Goal: Communication & Community: Answer question/provide support

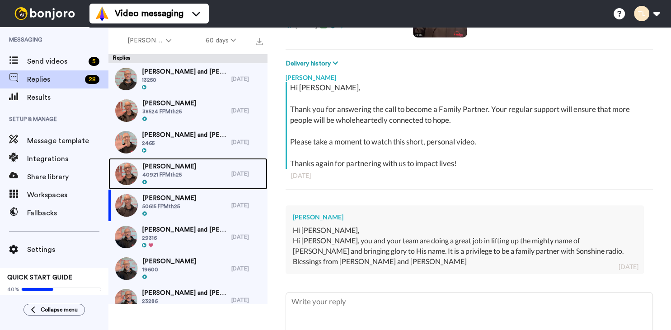
click at [167, 162] on div "Carina Marsden 40921 FPMth25" at bounding box center [169, 174] width 123 height 32
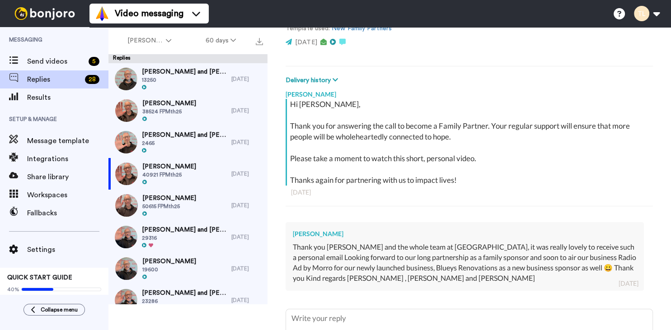
scroll to position [111, 0]
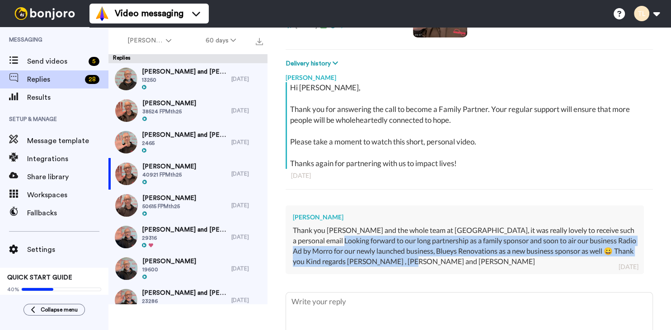
drag, startPoint x: 420, startPoint y: 259, endPoint x: 311, endPoint y: 231, distance: 112.8
click at [321, 236] on div "Thank you Tim and the whole team at Sonshine, it was really lovely to receive s…" at bounding box center [465, 245] width 344 height 41
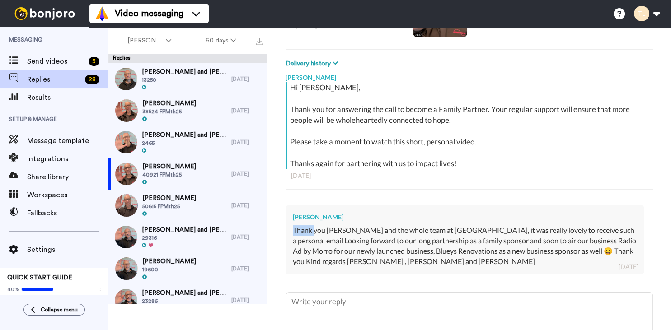
drag, startPoint x: 311, startPoint y: 231, endPoint x: 294, endPoint y: 226, distance: 18.0
click at [294, 226] on div "Thank you Tim and the whole team at Sonshine, it was really lovely to receive s…" at bounding box center [465, 245] width 344 height 41
click at [435, 263] on div "Thank you Tim and the whole team at Sonshine, it was really lovely to receive s…" at bounding box center [465, 245] width 344 height 41
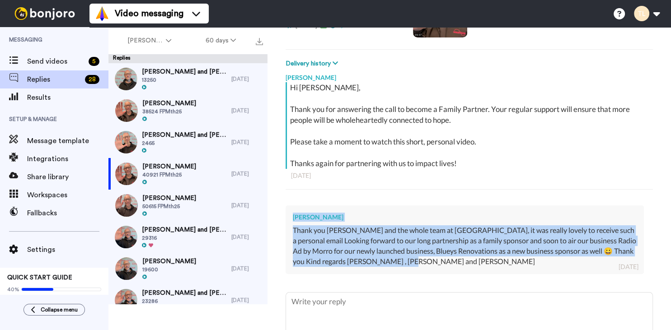
drag, startPoint x: 431, startPoint y: 259, endPoint x: 287, endPoint y: 218, distance: 149.8
click at [287, 218] on div "Carina Marsden Thank you Tim and the whole team at Sonshine, it was really love…" at bounding box center [464, 240] width 358 height 68
copy div "Carina Marsden Thank you Tim and the whole team at Sonshine, it was really love…"
click at [428, 276] on div "Carina Marsden Thank you Tim and the whole team at Sonshine, it was really love…" at bounding box center [468, 239] width 367 height 80
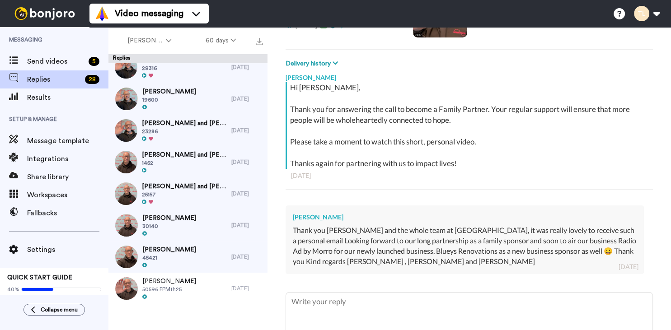
scroll to position [0, 0]
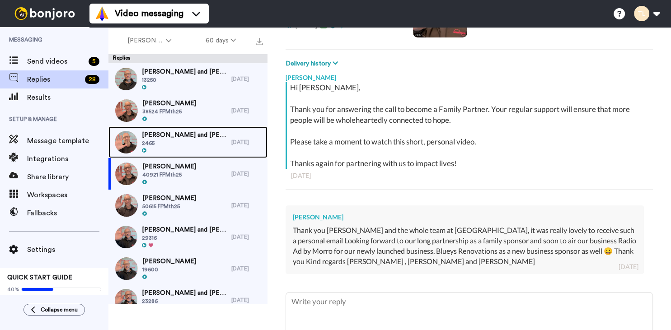
click at [184, 136] on span "Mike and Maureen Kapitola" at bounding box center [184, 135] width 85 height 9
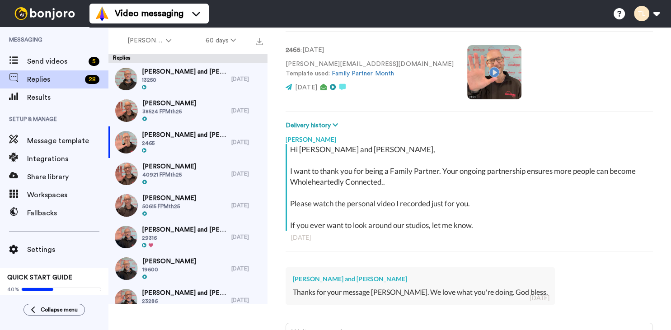
scroll to position [111, 0]
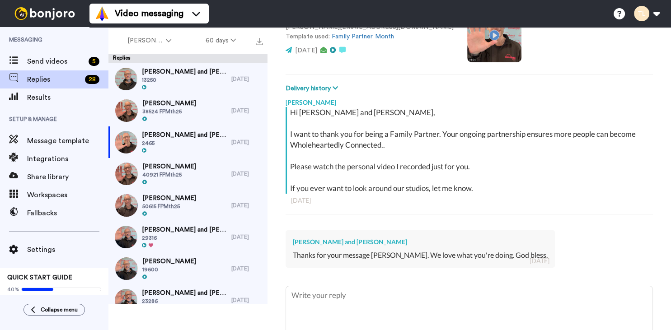
drag, startPoint x: 506, startPoint y: 232, endPoint x: 274, endPoint y: 220, distance: 232.5
click at [285, 220] on div "Tim Long Hi Mike and Maureen, I want to thank you for being a Family Partner. Y…" at bounding box center [468, 190] width 367 height 192
copy div "Mike and Maureen Kapitola Thanks for your message Tim. We love what you're doin…"
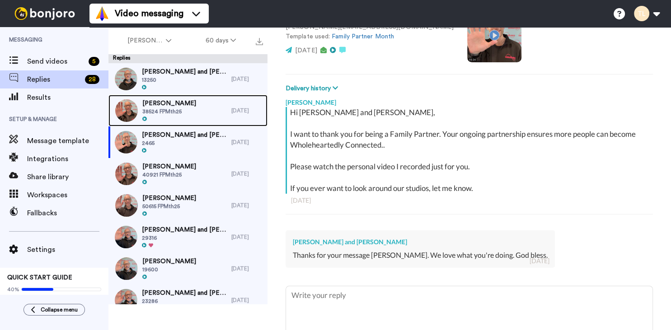
click at [161, 100] on span "Darren Lee" at bounding box center [169, 103] width 54 height 9
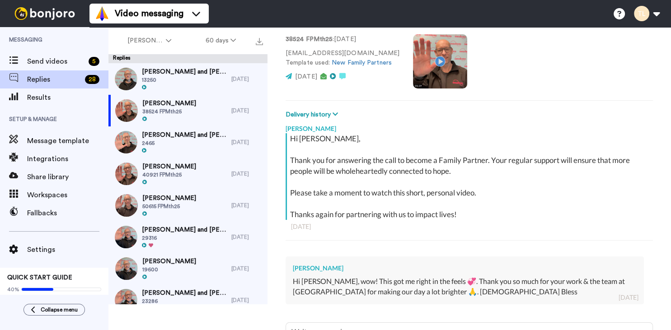
scroll to position [111, 0]
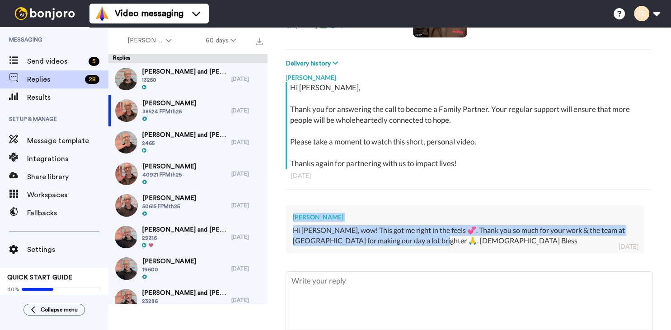
drag, startPoint x: 443, startPoint y: 242, endPoint x: 288, endPoint y: 216, distance: 156.6
click at [288, 216] on div "Darren Lee Hi Tim, wow! This got me right in the feels 💞. Thank you so much for…" at bounding box center [464, 230] width 358 height 48
copy div "Darren Lee Hi Tim, wow! This got me right in the feels 💞. Thank you so much for…"
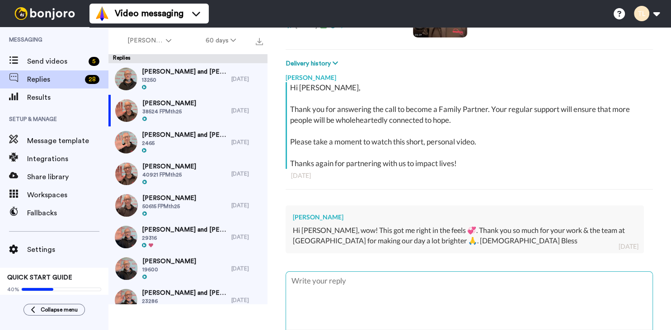
click at [364, 285] on textarea at bounding box center [469, 301] width 366 height 58
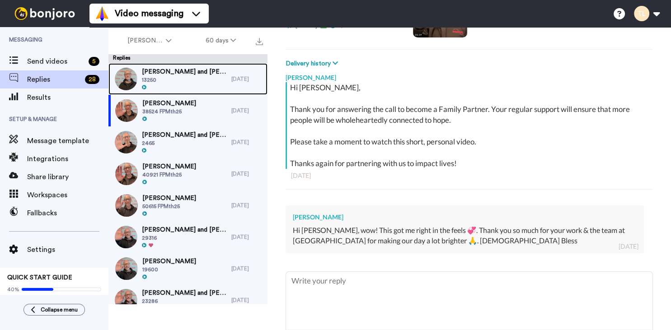
click at [187, 70] on span "Peter and Jane Newhouse" at bounding box center [184, 71] width 85 height 9
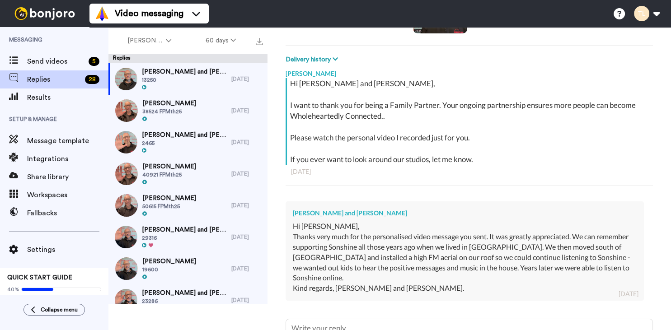
scroll to position [148, 0]
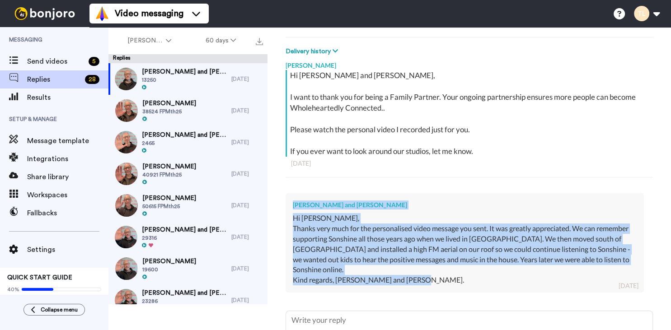
drag, startPoint x: 431, startPoint y: 244, endPoint x: 292, endPoint y: 178, distance: 153.8
click at [292, 193] on div "Peter and Jane Newhouse Hi Tim, Thanks very much for the personalised video mes…" at bounding box center [464, 242] width 358 height 99
copy div "Peter and Jane Newhouse Hi Tim, Thanks very much for the personalised video mes…"
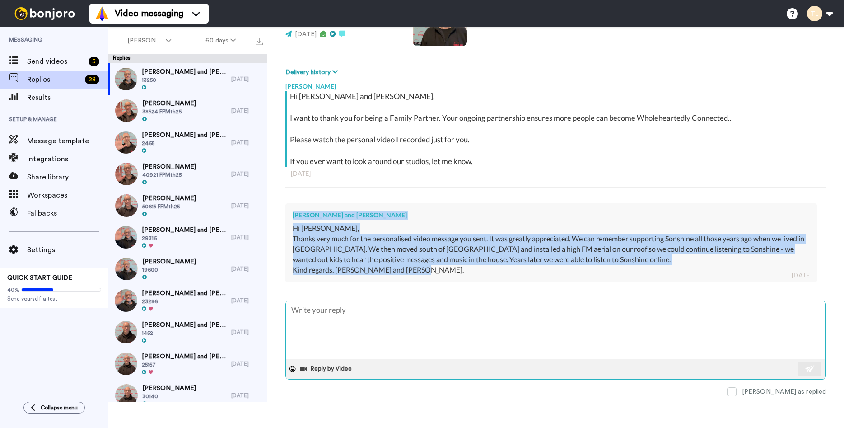
scroll to position [103, 0]
type textarea "x"
click at [581, 211] on div "Peter and Jane Newhouse" at bounding box center [551, 215] width 517 height 9
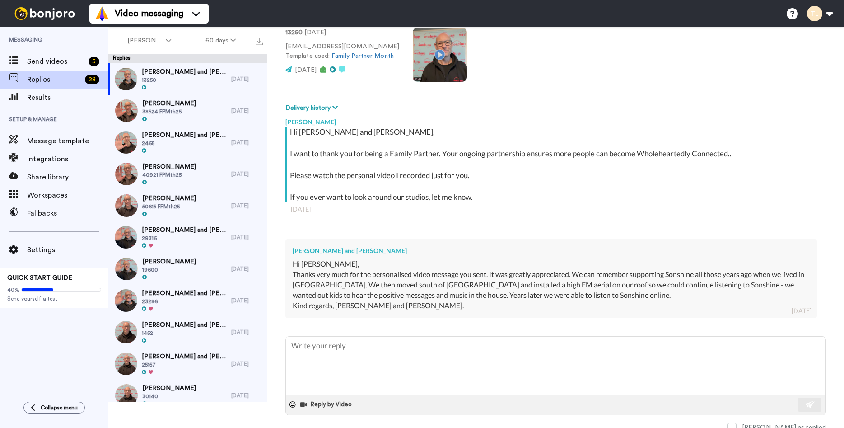
scroll to position [65, 0]
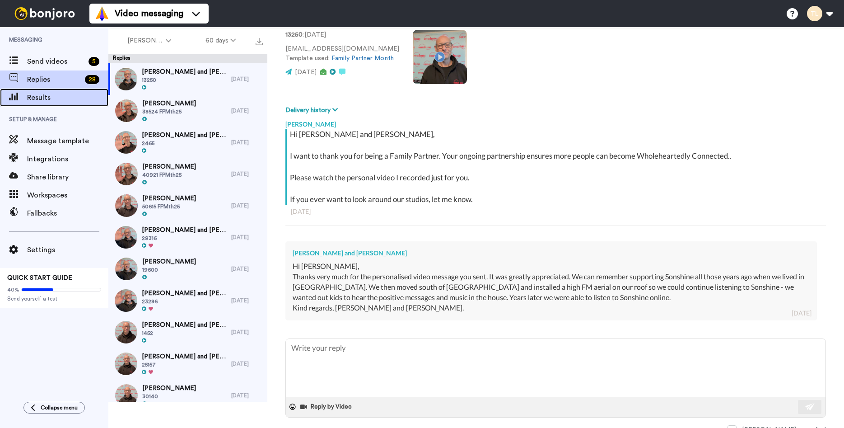
click at [34, 95] on span "Results" at bounding box center [67, 97] width 81 height 11
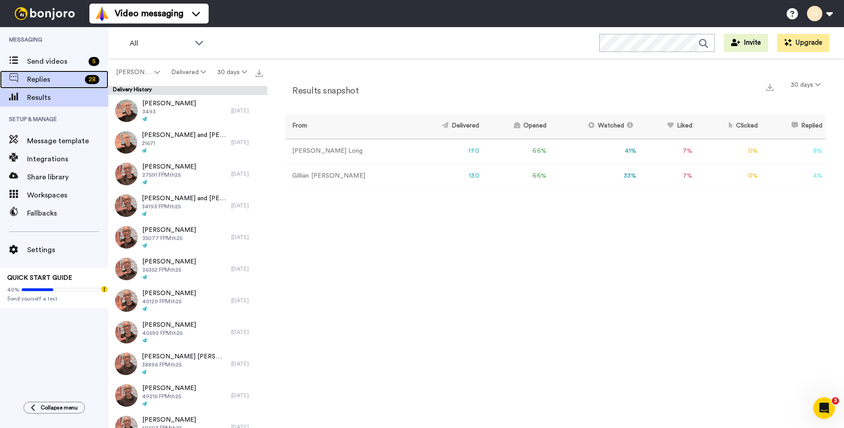
click at [40, 78] on span "Replies" at bounding box center [54, 79] width 54 height 11
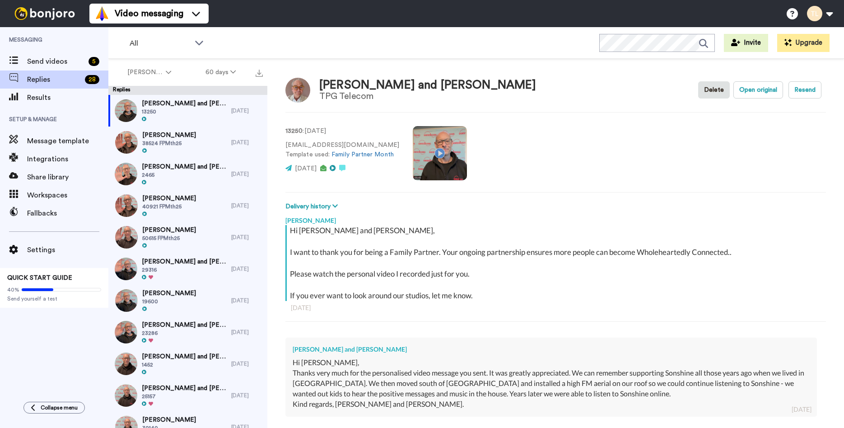
type textarea "x"
